Goal: Task Accomplishment & Management: Complete application form

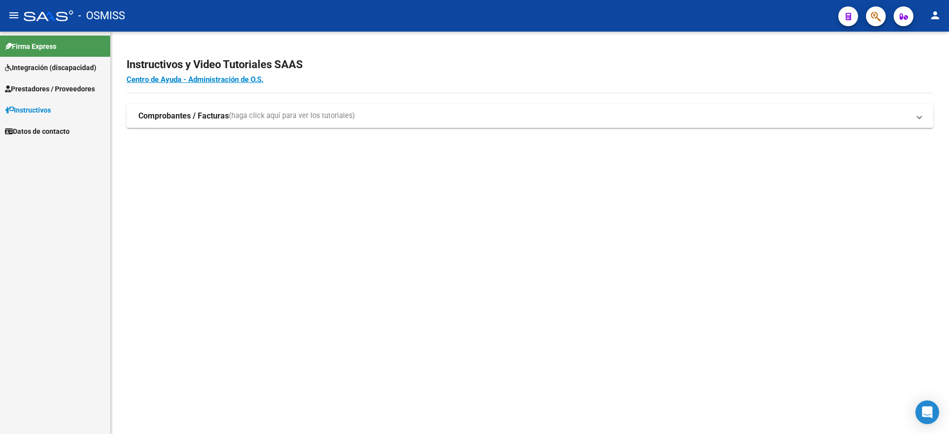
click at [85, 73] on link "Integración (discapacidad)" at bounding box center [55, 67] width 110 height 21
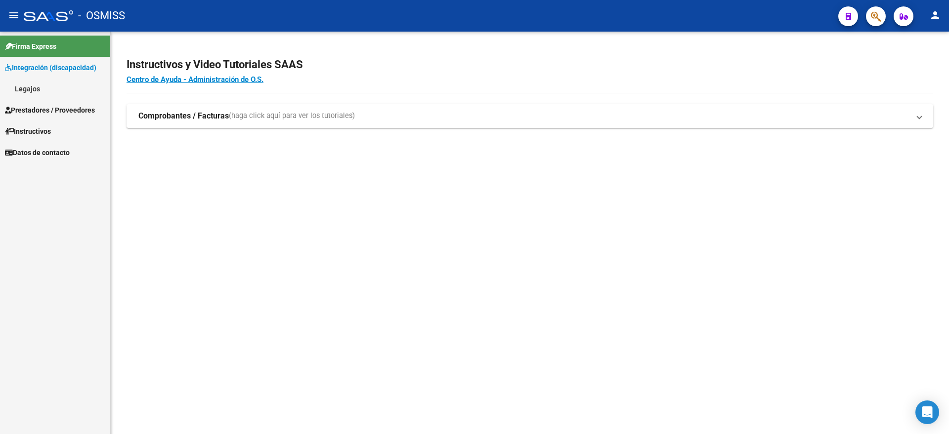
click at [62, 107] on span "Prestadores / Proveedores" at bounding box center [50, 110] width 90 height 11
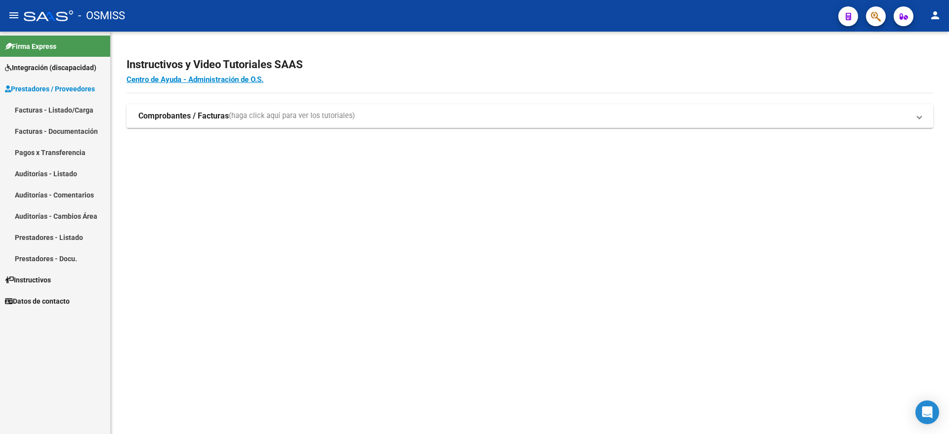
click at [64, 103] on link "Facturas - Listado/Carga" at bounding box center [55, 109] width 110 height 21
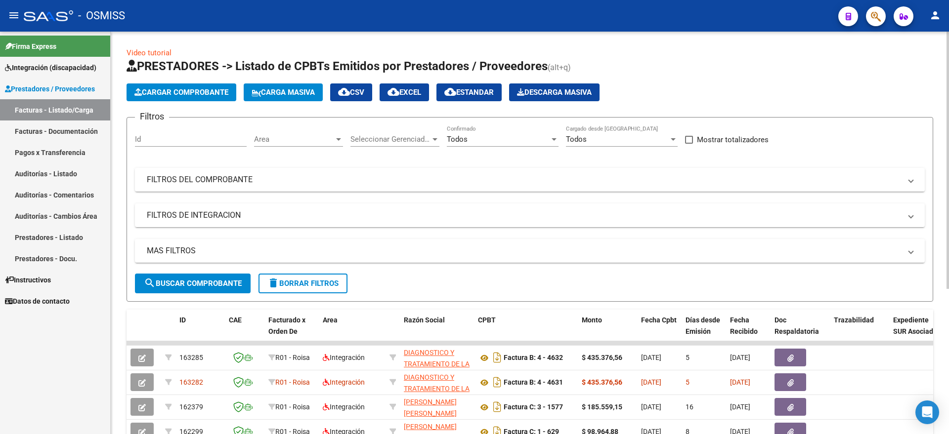
click at [478, 141] on div "Todos" at bounding box center [498, 139] width 103 height 9
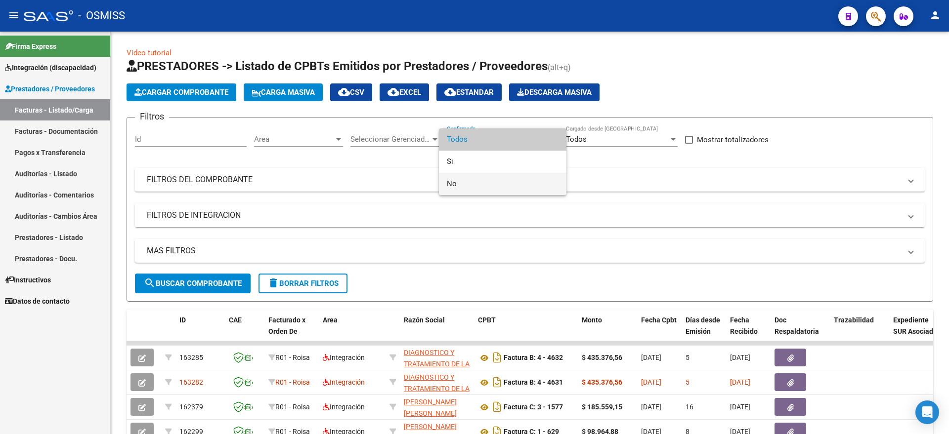
click at [468, 182] on span "No" at bounding box center [503, 184] width 112 height 22
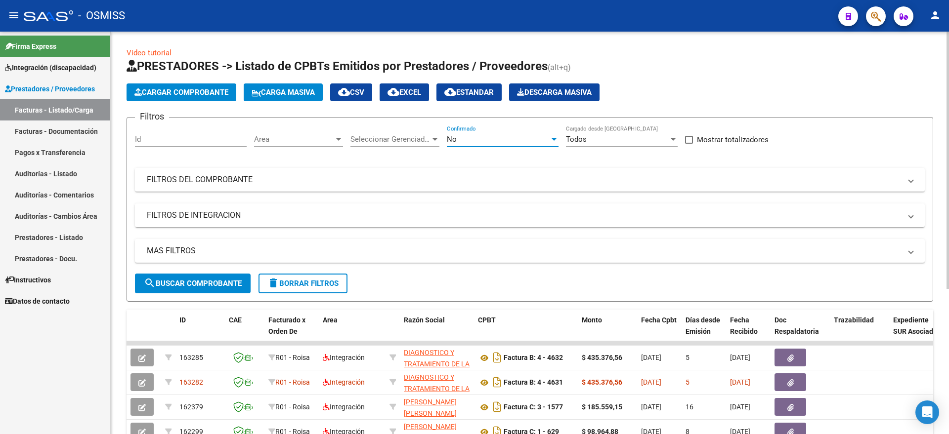
click at [187, 283] on span "search Buscar Comprobante" at bounding box center [193, 283] width 98 height 9
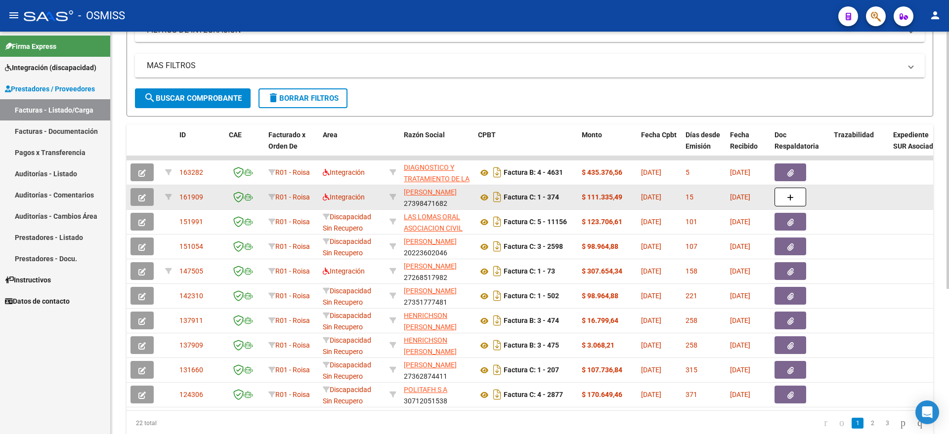
click at [146, 199] on button "button" at bounding box center [141, 197] width 23 height 18
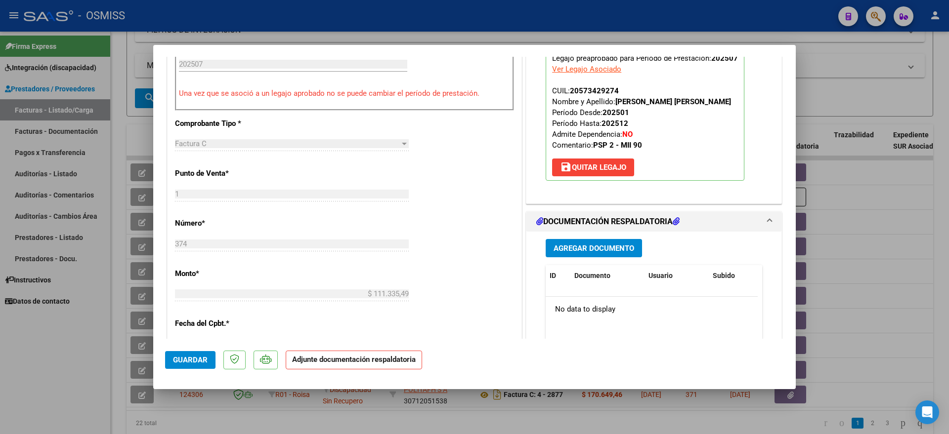
scroll to position [309, 0]
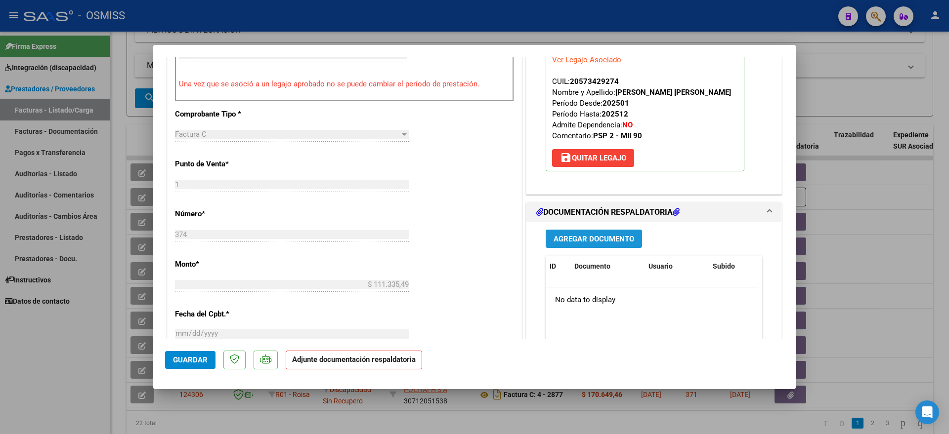
click at [589, 238] on span "Agregar Documento" at bounding box center [594, 239] width 81 height 9
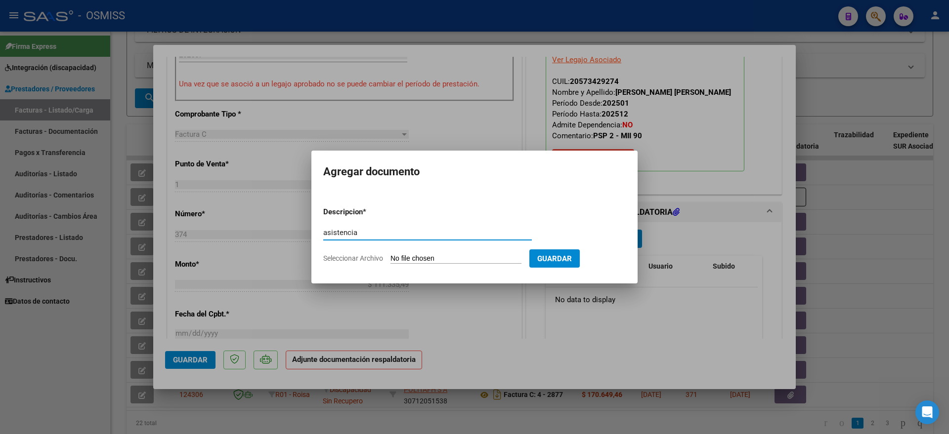
type input "asistencia"
click at [422, 253] on form "Descripcion * asistencia Escriba aquí una descripcion Seleccionar Archivo Guard…" at bounding box center [474, 235] width 302 height 72
click at [424, 261] on input "Seleccionar Archivo" at bounding box center [455, 259] width 131 height 9
type input "C:\fakepath\[PERSON_NAME] MILO - PSICOPEDAGOGIA - PRESENTISMO -.pdf"
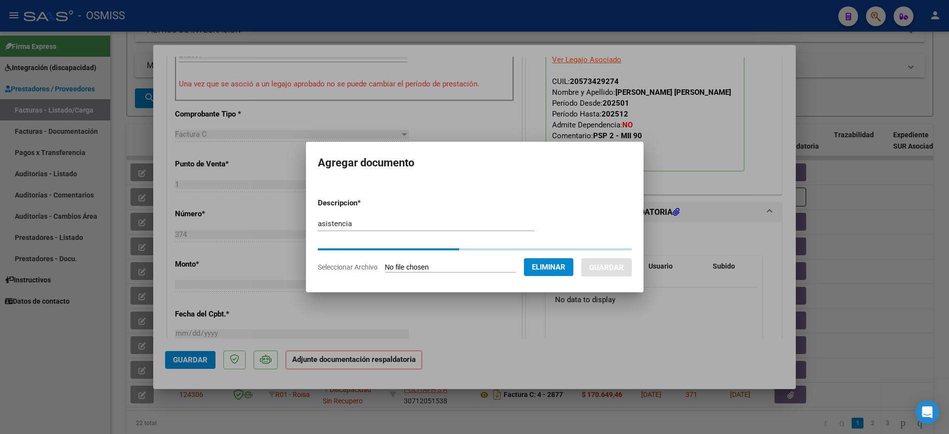
click at [432, 228] on div "asistencia Escriba aquí una descripcion" at bounding box center [426, 223] width 216 height 15
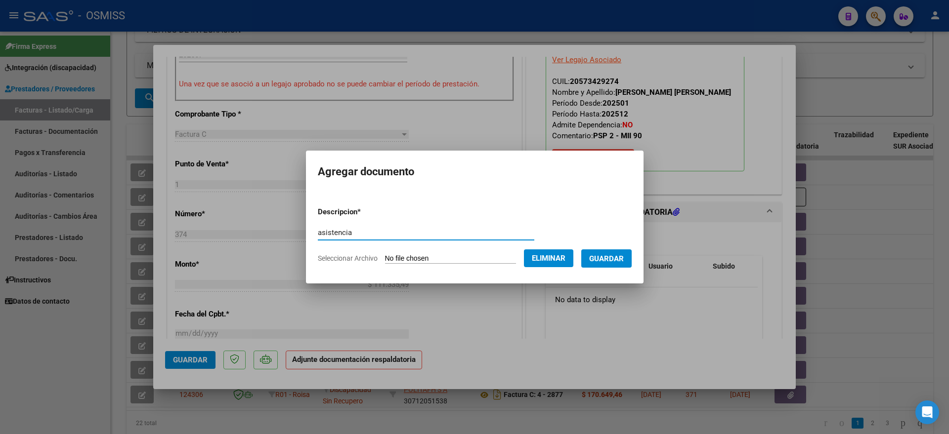
click at [618, 257] on span "Guardar" at bounding box center [606, 259] width 35 height 9
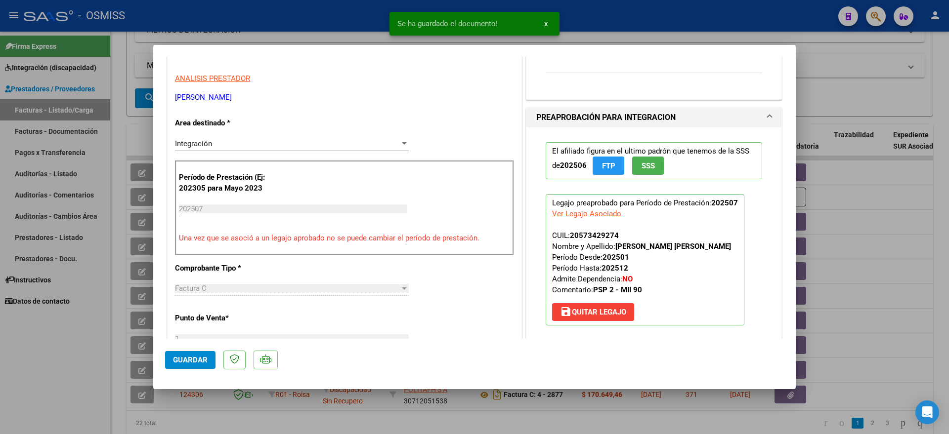
scroll to position [0, 0]
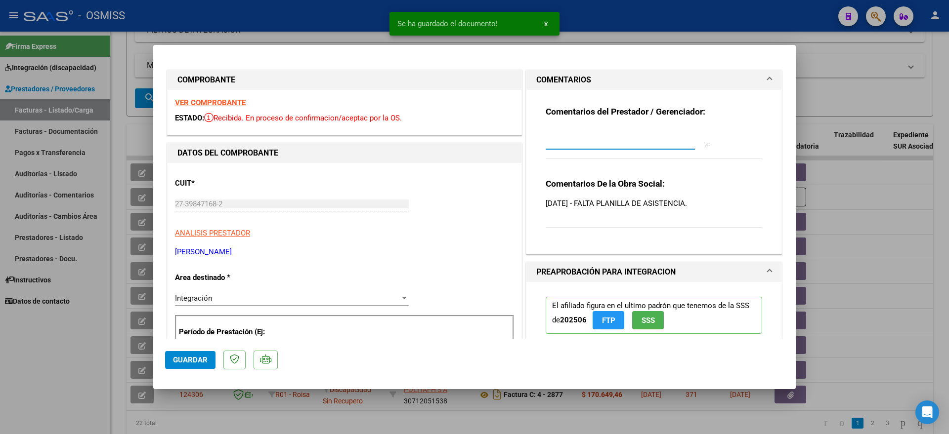
click at [582, 134] on textarea at bounding box center [627, 138] width 163 height 20
type textarea "18/08: adjunto asistencia"
drag, startPoint x: 197, startPoint y: 360, endPoint x: 115, endPoint y: 385, distance: 85.8
click at [192, 362] on span "Guardar" at bounding box center [190, 360] width 35 height 9
click at [53, 387] on div at bounding box center [474, 217] width 949 height 434
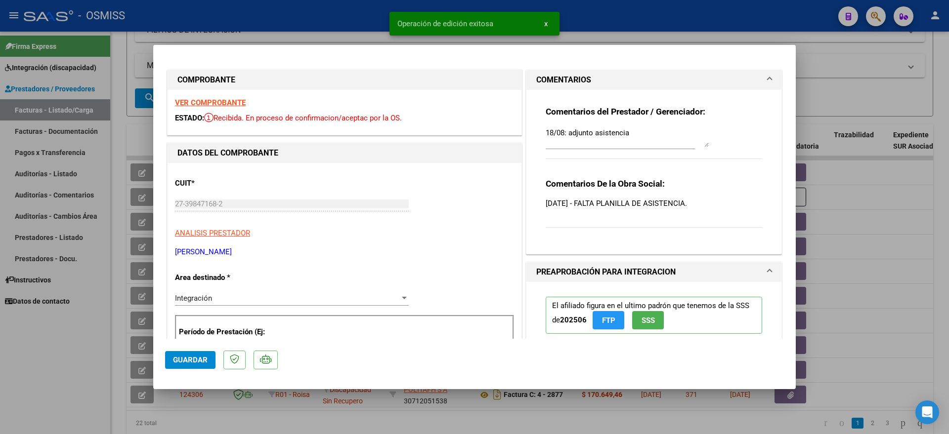
type input "$ 0,00"
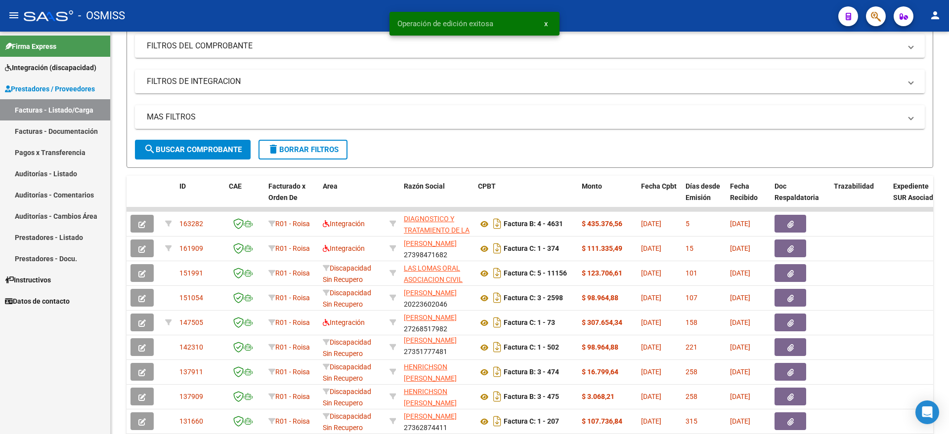
scroll to position [124, 0]
